Goal: Information Seeking & Learning: Find specific fact

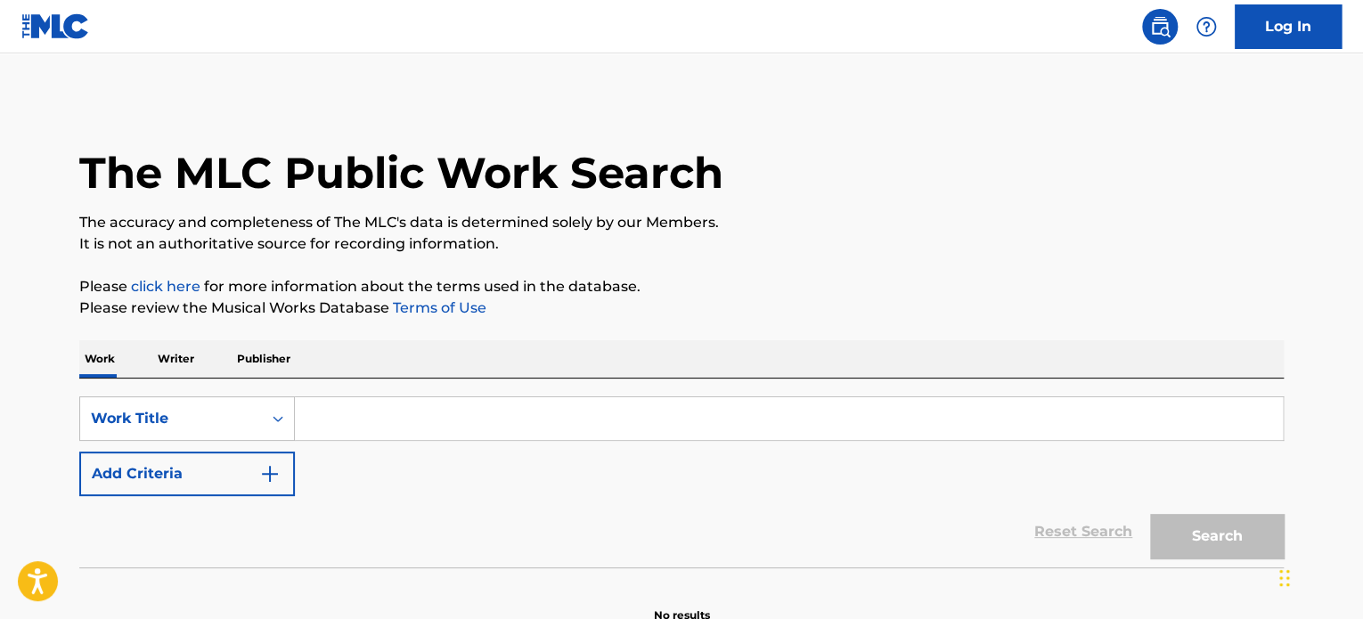
drag, startPoint x: 667, startPoint y: 393, endPoint x: 656, endPoint y: 406, distance: 17.1
click at [667, 391] on div "SearchWithCriteria629a6752-7e7a-4f87-8f3d-b44a8cf4d6de Work Title Add Criteria …" at bounding box center [681, 473] width 1205 height 189
click at [648, 421] on input "Search Form" at bounding box center [789, 418] width 988 height 43
paste input "MOMENTO"
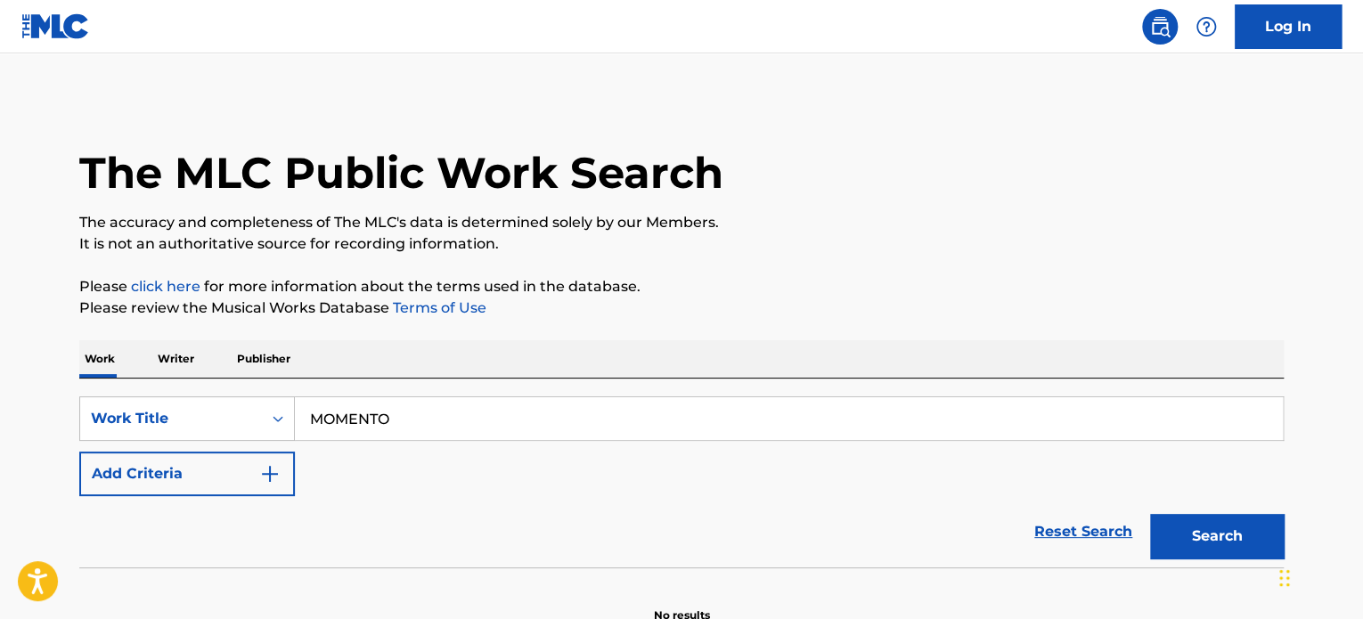
type input "MOMENTO"
click at [209, 494] on button "Add Criteria" at bounding box center [187, 474] width 216 height 45
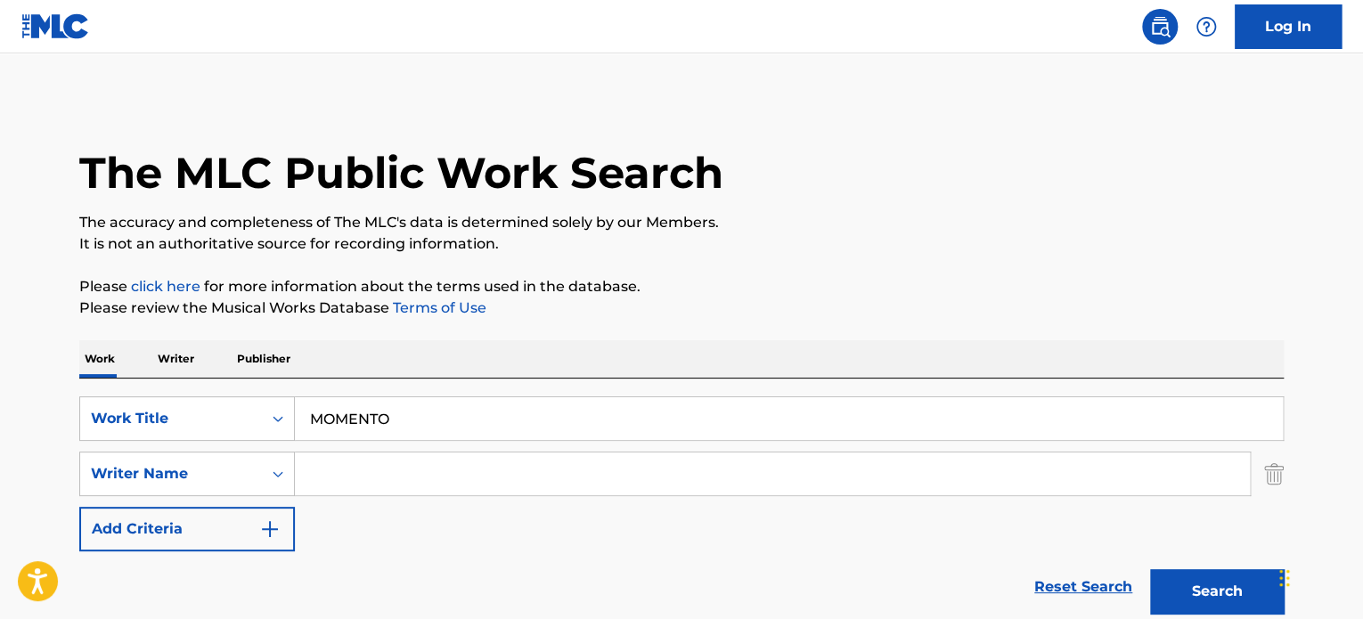
click at [581, 492] on input "Search Form" at bounding box center [772, 474] width 955 height 43
paste input "[PERSON_NAME]"
type input "[PERSON_NAME]"
click at [1194, 577] on button "Search" at bounding box center [1217, 591] width 134 height 45
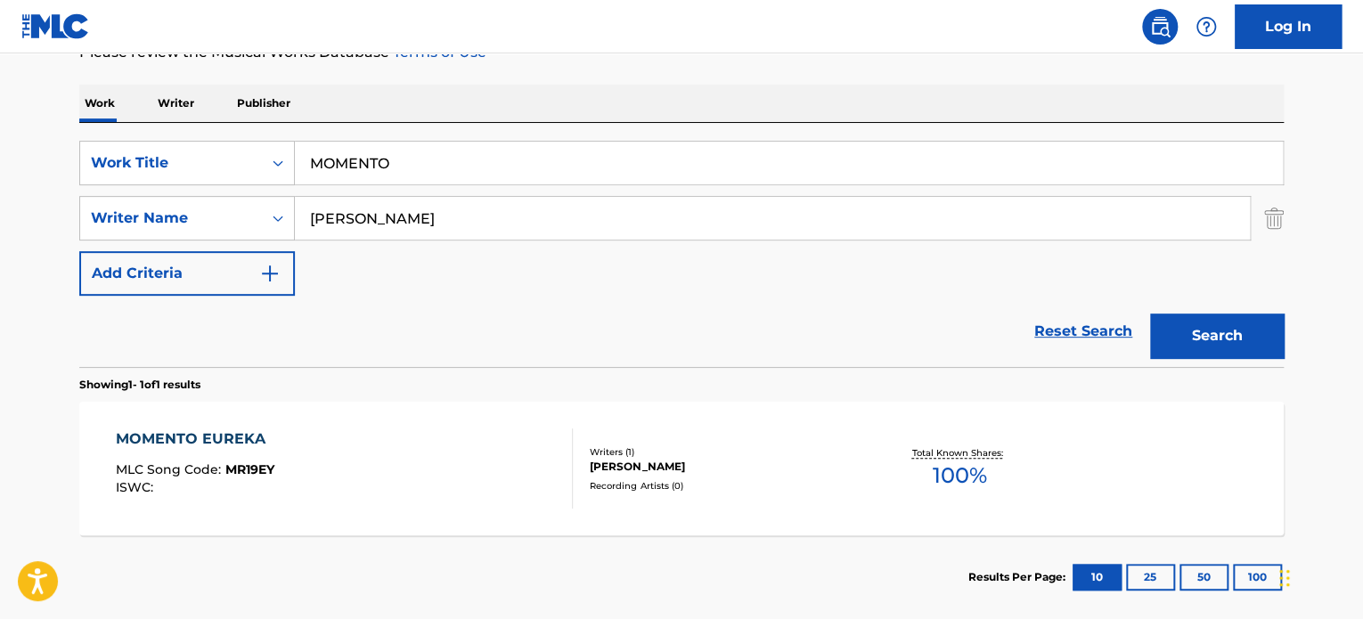
scroll to position [267, 0]
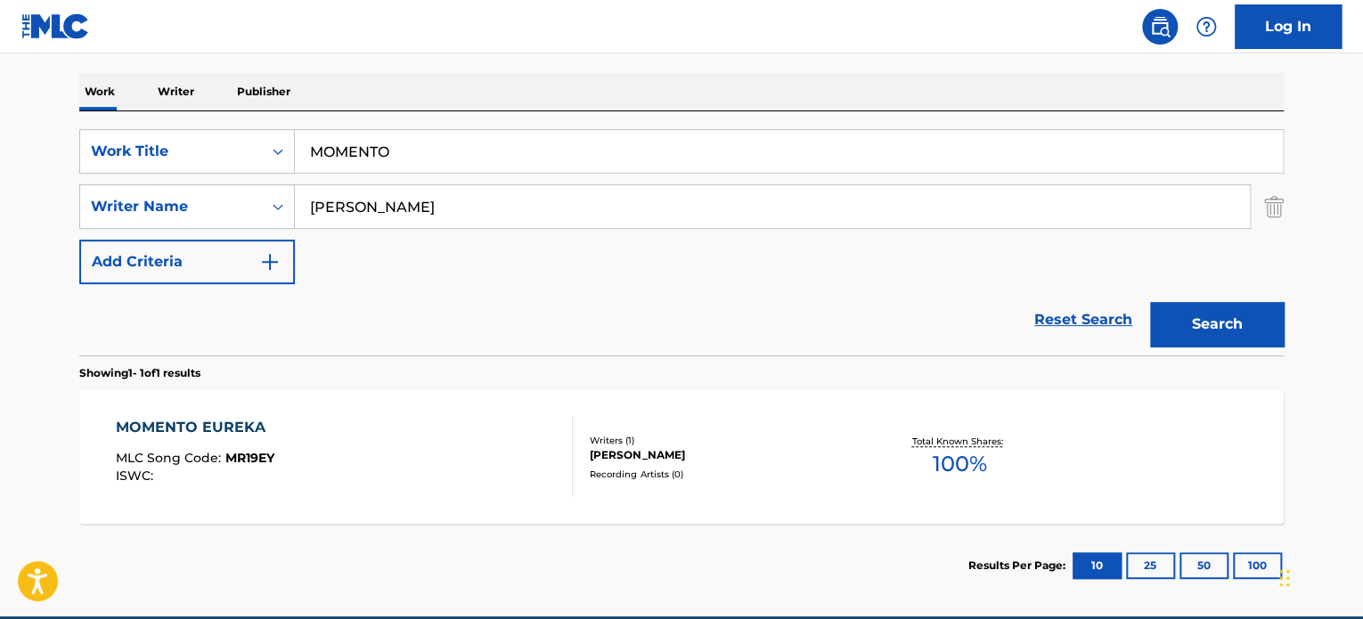
click at [493, 406] on div "MOMENTO EUREKA MLC Song Code : MR19EY ISWC : Writers ( 1 ) [PERSON_NAME] Record…" at bounding box center [681, 457] width 1205 height 134
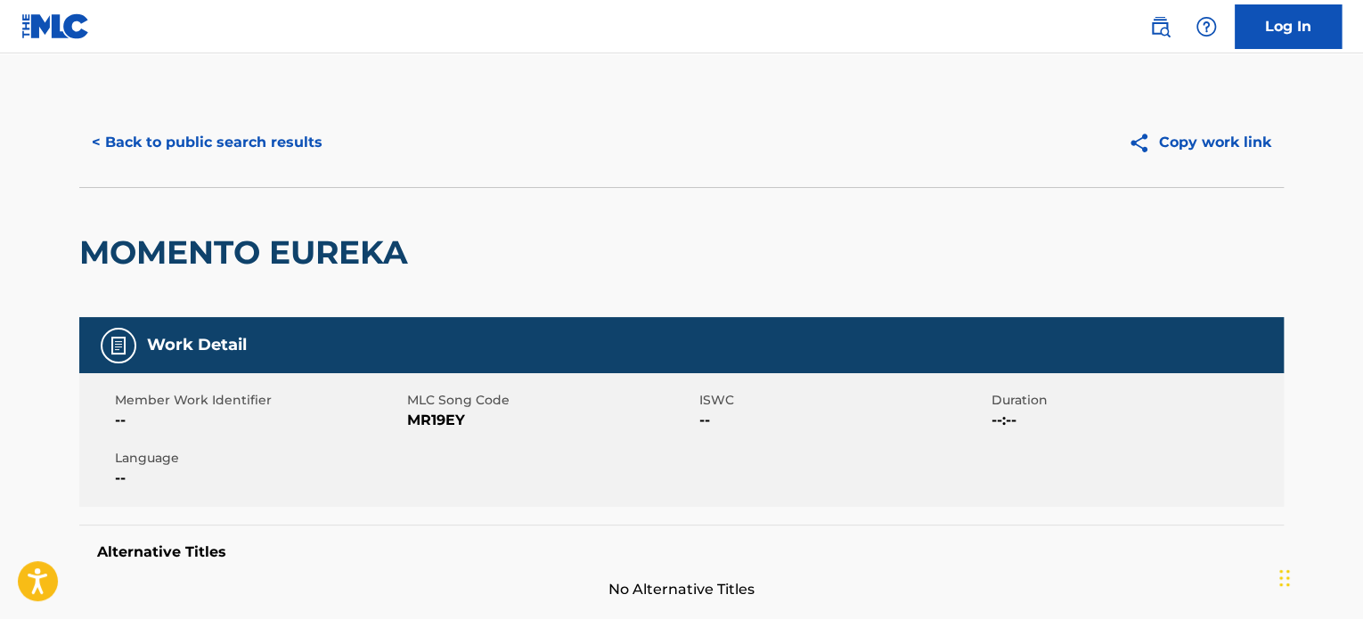
click at [274, 136] on button "< Back to public search results" at bounding box center [207, 142] width 256 height 45
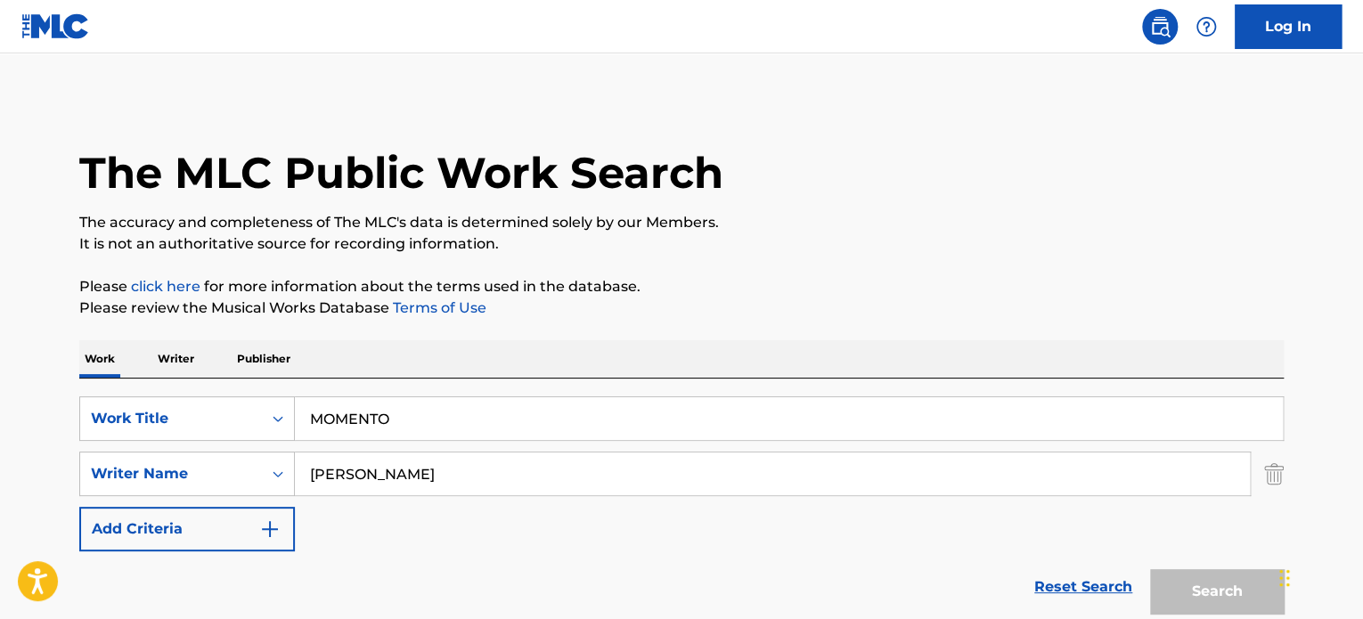
scroll to position [248, 0]
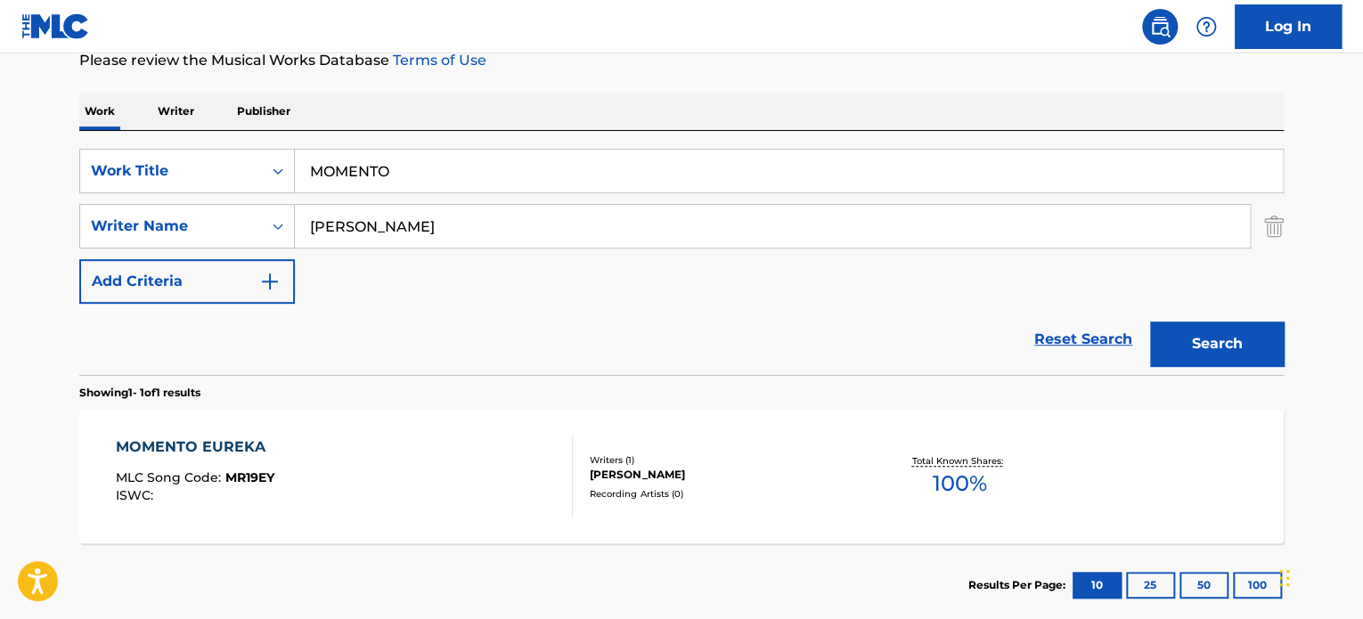
click at [416, 184] on input "MOMENTO" at bounding box center [789, 171] width 988 height 43
click at [417, 183] on input "MOMENTO" at bounding box center [789, 171] width 988 height 43
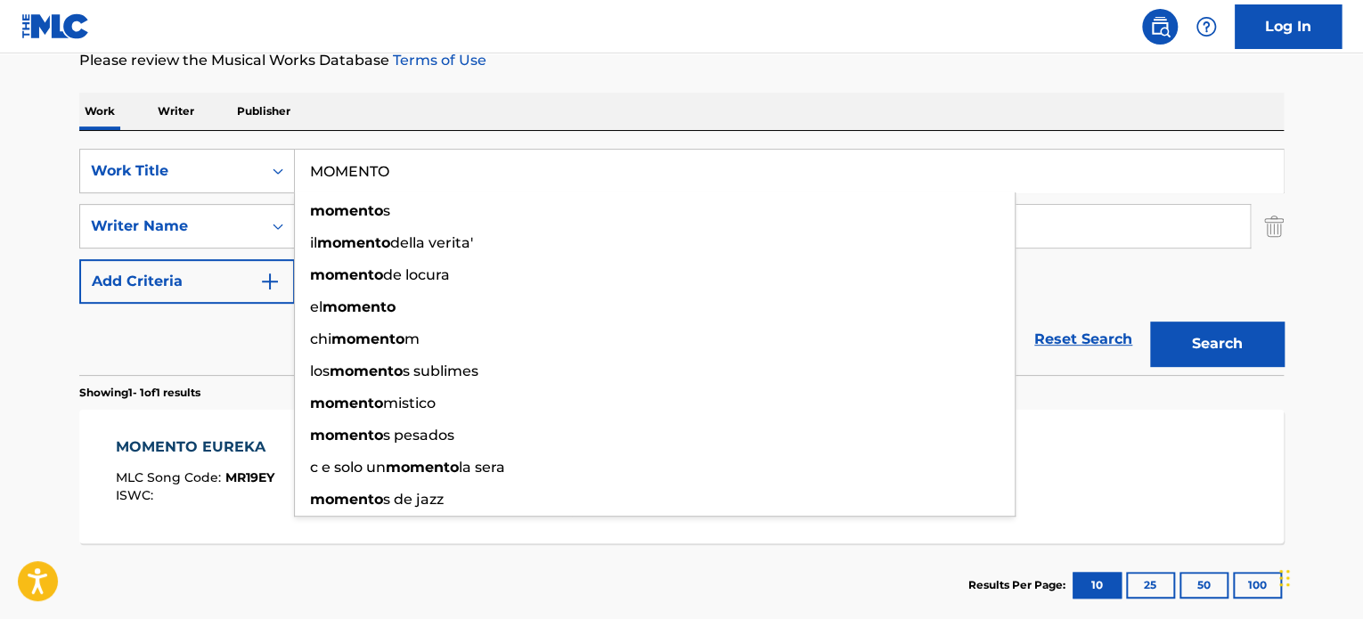
click at [417, 181] on input "MOMENTO" at bounding box center [789, 171] width 988 height 43
paste input "Seguro Le Dolió"
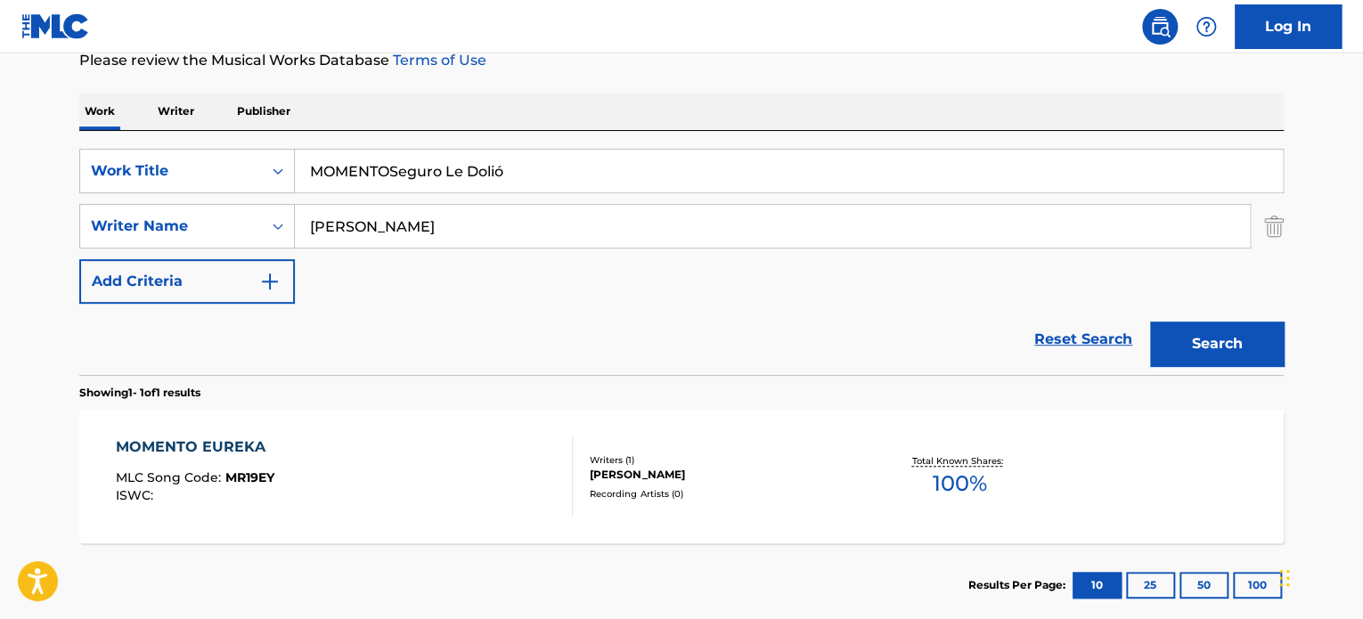
click at [396, 161] on input "MOMENTOSeguro Le Dolió" at bounding box center [789, 171] width 988 height 43
paste input "Search Form"
type input "Seguro Le Dolió"
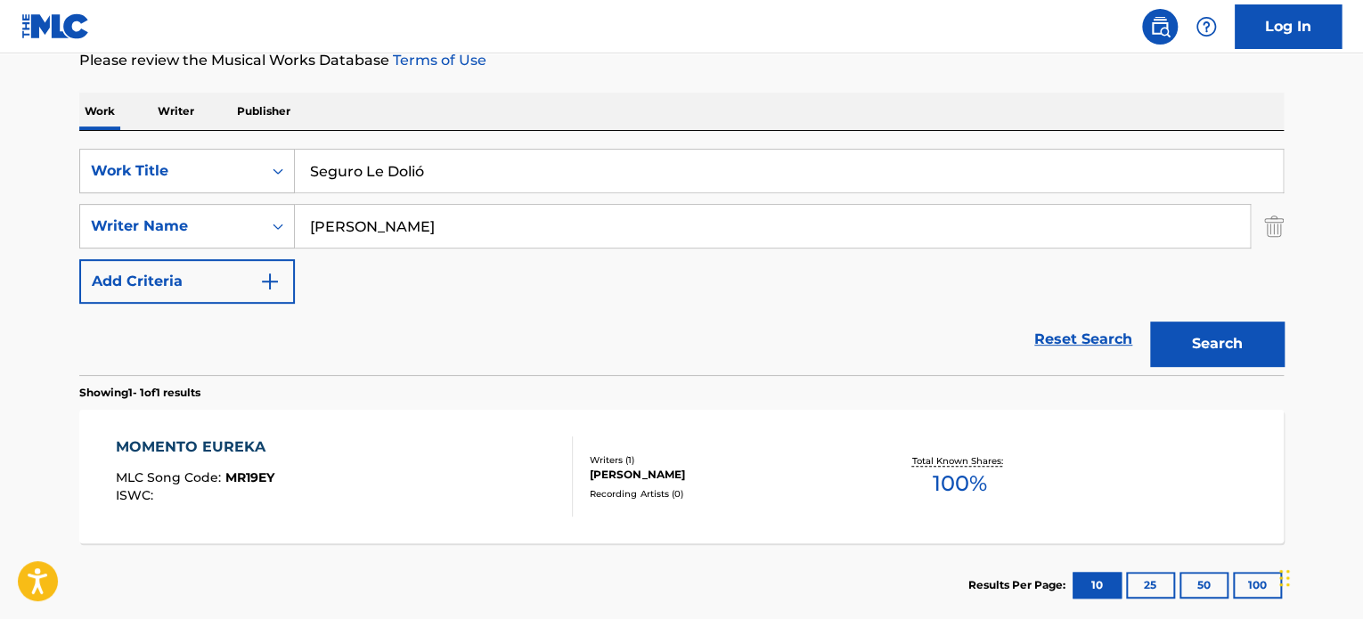
click at [486, 237] on input "[PERSON_NAME]" at bounding box center [772, 226] width 955 height 43
click at [485, 237] on input "[PERSON_NAME]" at bounding box center [772, 226] width 955 height 43
click at [485, 236] on input "[PERSON_NAME]" at bounding box center [772, 226] width 955 height 43
paste input "[PERSON_NAME] Urtusastegui"
click at [576, 232] on input "SariñanaBollella Urtusastegui" at bounding box center [772, 226] width 955 height 43
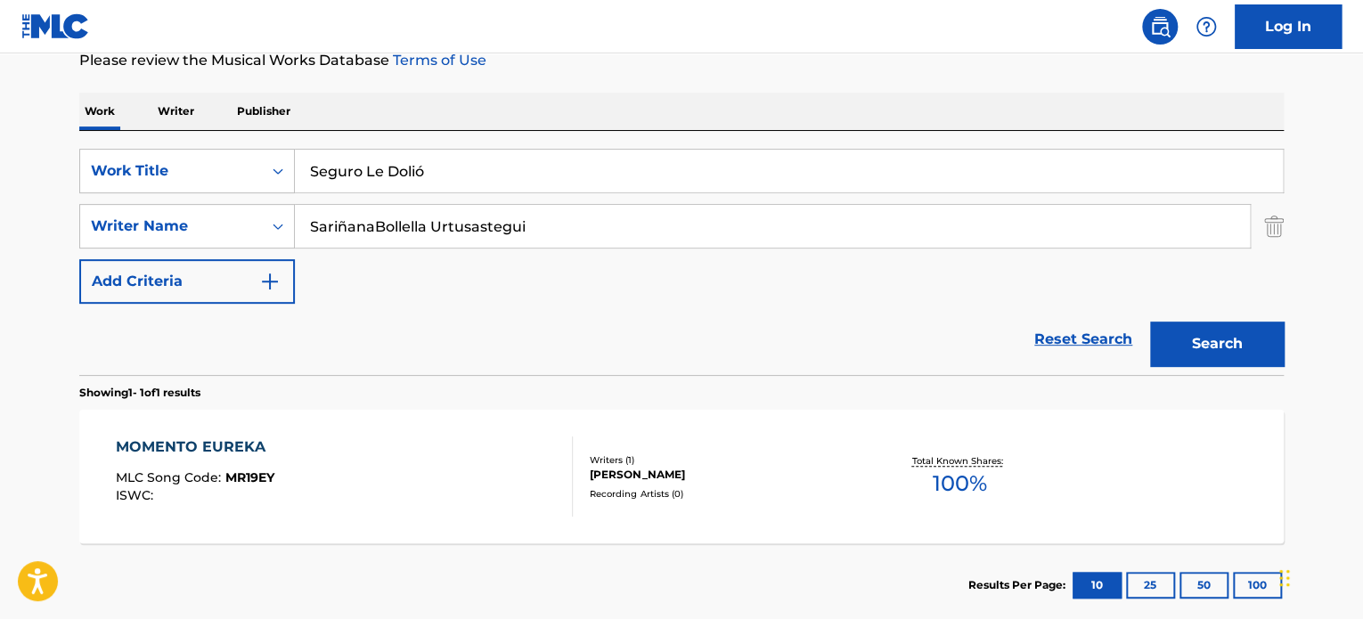
click at [576, 232] on input "SariñanaBollella Urtusastegui" at bounding box center [772, 226] width 955 height 43
click at [577, 233] on input "SariñanaBollella Urtusastegui" at bounding box center [772, 226] width 955 height 43
paste input "Search Form"
type input "[PERSON_NAME] Urtusastegui"
click at [1236, 365] on button "Search" at bounding box center [1217, 344] width 134 height 45
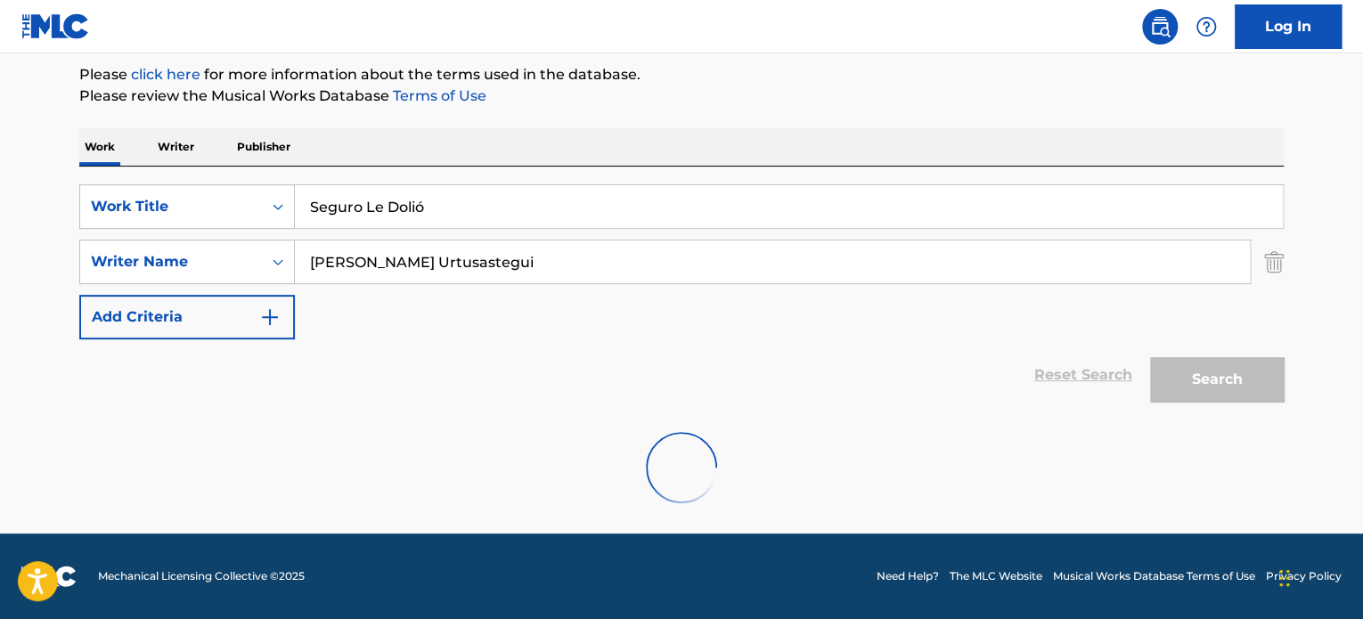
scroll to position [153, 0]
